Goal: Information Seeking & Learning: Learn about a topic

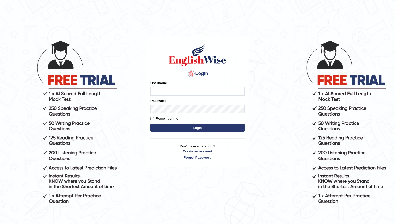
type input "Jaspreet09"
click at [153, 119] on input "Remember me" at bounding box center [151, 118] width 3 height 3
checkbox input "true"
click at [159, 126] on button "Login" at bounding box center [197, 128] width 94 height 8
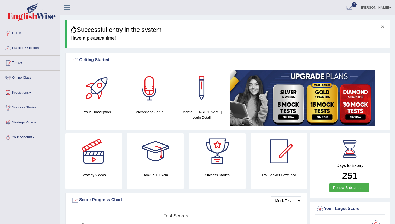
click at [382, 27] on button "×" at bounding box center [382, 26] width 3 height 5
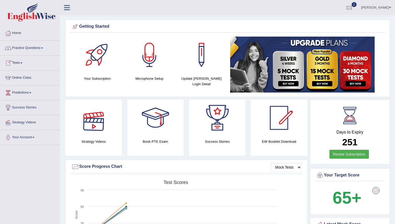
click at [15, 48] on link "Practice Questions" at bounding box center [29, 47] width 59 height 13
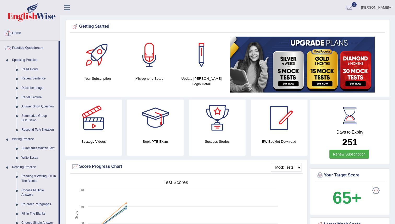
click at [23, 33] on link "Home" at bounding box center [29, 32] width 59 height 13
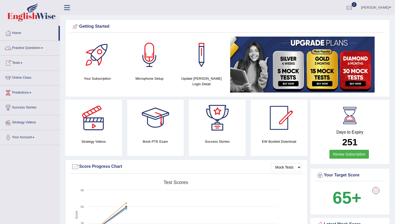
click at [22, 77] on link "Online Class" at bounding box center [29, 76] width 59 height 13
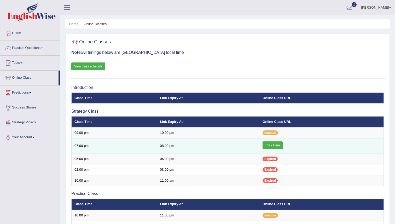
click at [269, 144] on link "Click Here" at bounding box center [272, 145] width 20 height 8
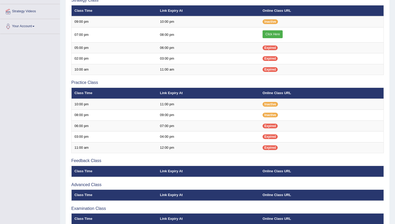
scroll to position [97, 0]
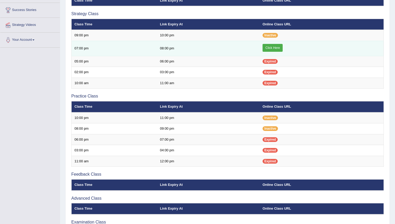
click at [277, 48] on link "Click Here" at bounding box center [272, 48] width 20 height 8
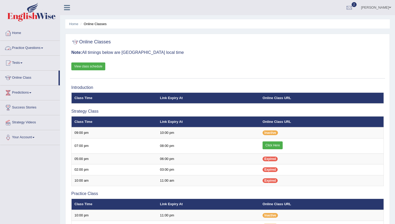
click at [26, 35] on link "Home" at bounding box center [29, 32] width 59 height 13
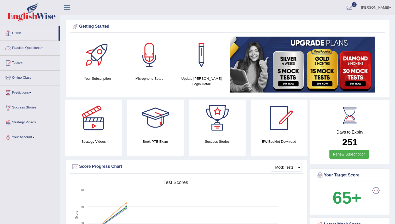
click at [28, 46] on link "Practice Questions" at bounding box center [29, 47] width 59 height 13
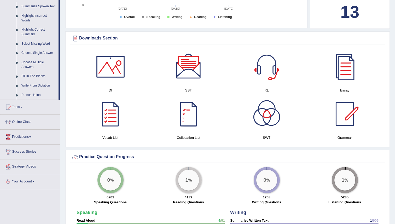
scroll to position [233, 0]
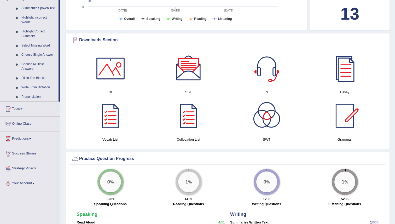
click at [187, 76] on div at bounding box center [188, 68] width 37 height 37
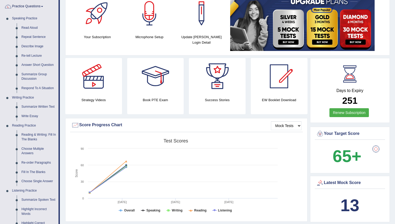
scroll to position [0, 0]
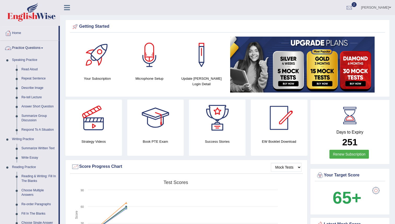
click at [29, 48] on link "Practice Questions" at bounding box center [29, 47] width 58 height 13
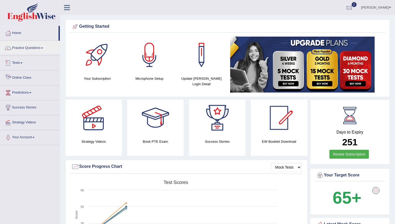
click at [30, 76] on link "Online Class" at bounding box center [29, 76] width 59 height 13
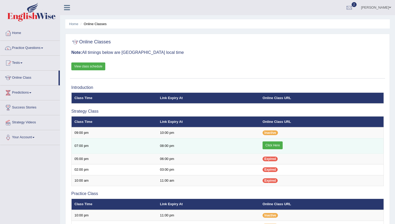
click at [272, 145] on link "Click Here" at bounding box center [272, 145] width 20 height 8
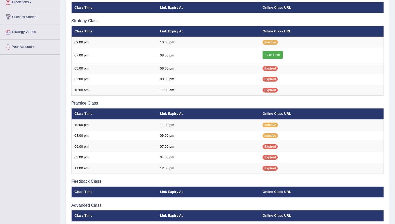
scroll to position [138, 0]
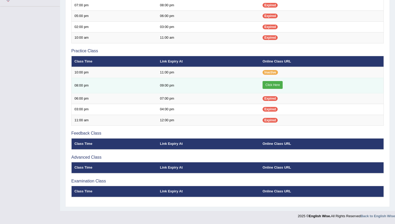
click at [272, 85] on link "Click Here" at bounding box center [272, 85] width 20 height 8
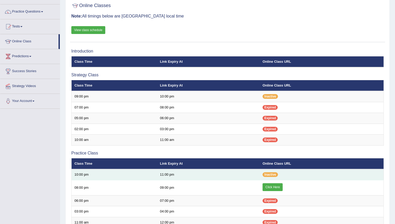
scroll to position [28, 0]
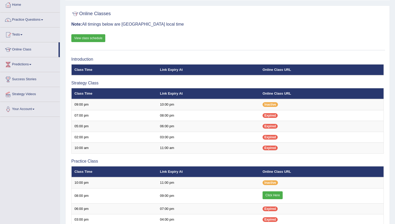
click at [99, 38] on link "View class schedule" at bounding box center [88, 38] width 34 height 8
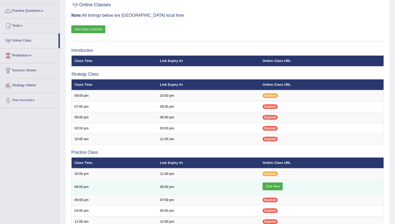
click at [272, 186] on link "Click Here" at bounding box center [272, 186] width 20 height 8
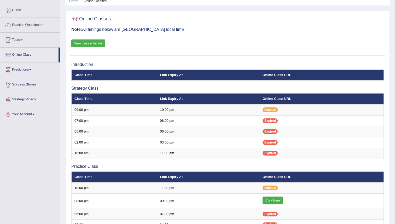
scroll to position [19, 0]
